Goal: Entertainment & Leisure: Consume media (video, audio)

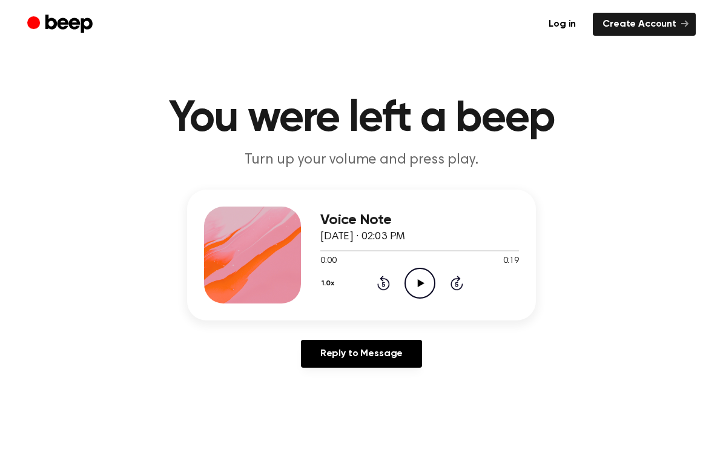
click at [415, 280] on icon "Play Audio" at bounding box center [419, 283] width 31 height 31
click at [421, 271] on icon "Play Audio" at bounding box center [419, 283] width 31 height 31
click at [423, 285] on icon "Play Audio" at bounding box center [419, 283] width 31 height 31
click at [422, 275] on icon "Play Audio" at bounding box center [419, 283] width 31 height 31
click at [427, 278] on icon "Play Audio" at bounding box center [419, 283] width 31 height 31
